Goal: Task Accomplishment & Management: Use online tool/utility

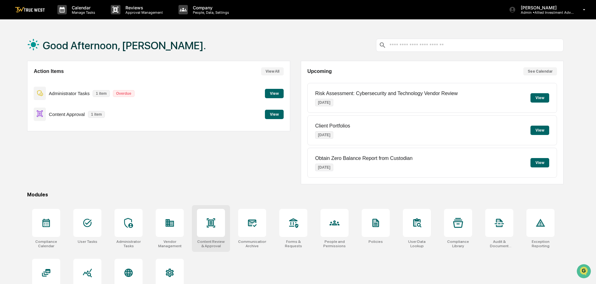
drag, startPoint x: 213, startPoint y: 234, endPoint x: 213, endPoint y: 230, distance: 3.7
click at [213, 233] on div at bounding box center [211, 223] width 28 height 28
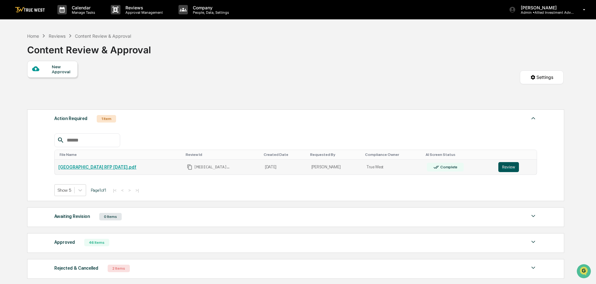
click at [505, 168] on button "Review" at bounding box center [508, 167] width 21 height 10
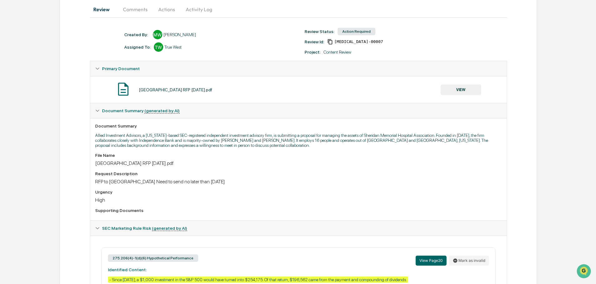
scroll to position [125, 0]
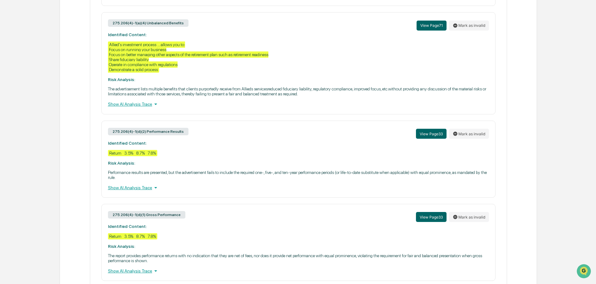
scroll to position [943, 0]
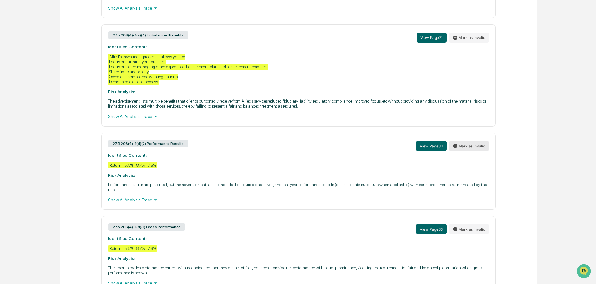
click at [469, 146] on button "Mark as invalid" at bounding box center [469, 146] width 40 height 10
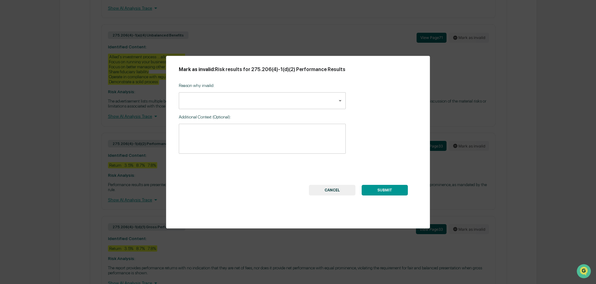
click at [270, 33] on div "Mark as invalid: Risk results for 275.206(4)-1(d)(2) Performance Results Reason…" at bounding box center [298, 142] width 596 height 284
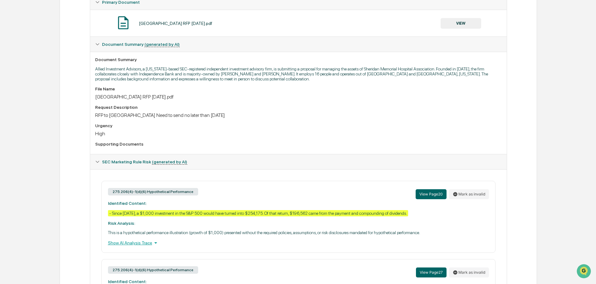
scroll to position [256, 0]
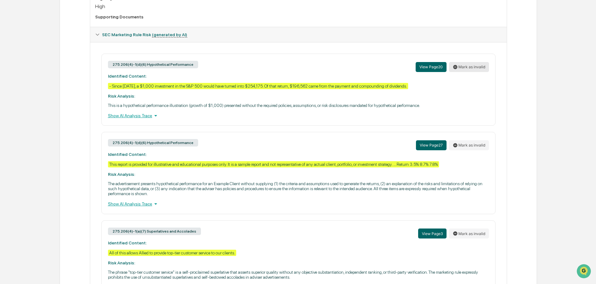
click at [470, 68] on button "Mark as invalid" at bounding box center [469, 67] width 40 height 10
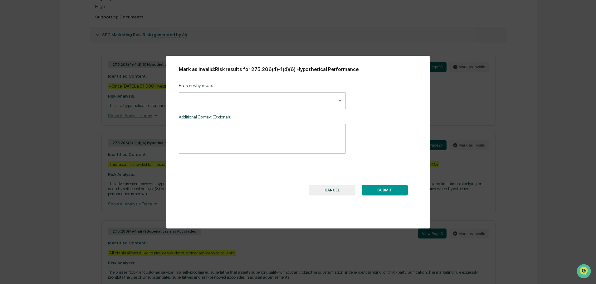
click at [291, 30] on div "Mark as invalid: Risk results for 275.206(4)-1(d)(6) Hypothetical Performance R…" at bounding box center [298, 142] width 596 height 284
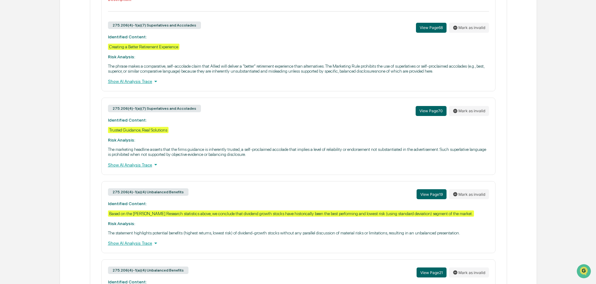
scroll to position [843, 0]
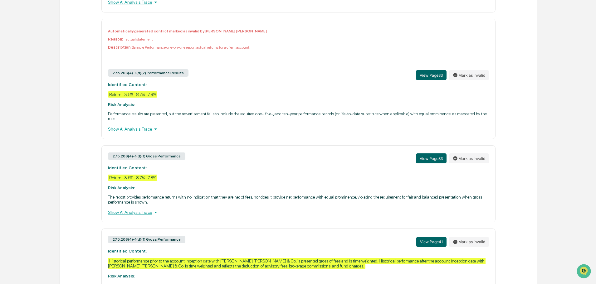
scroll to position [1439, 0]
